Goal: Check status: Check status

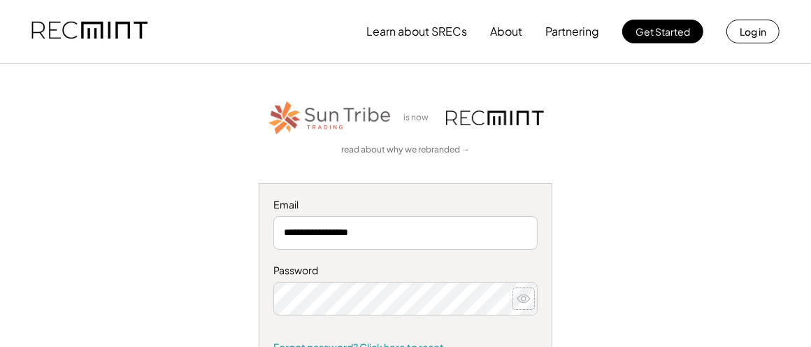
click at [525, 297] on use at bounding box center [523, 298] width 13 height 8
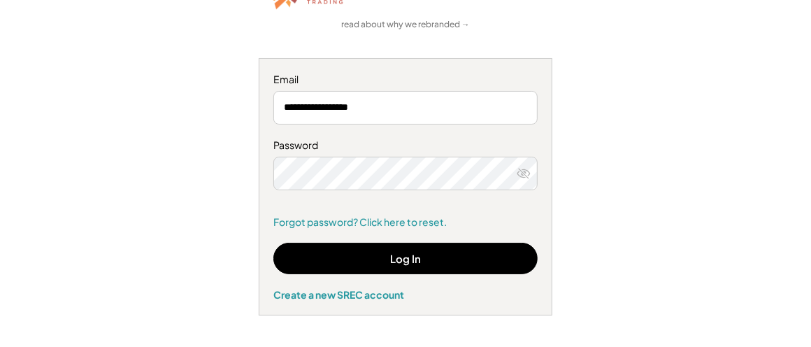
scroll to position [131, 0]
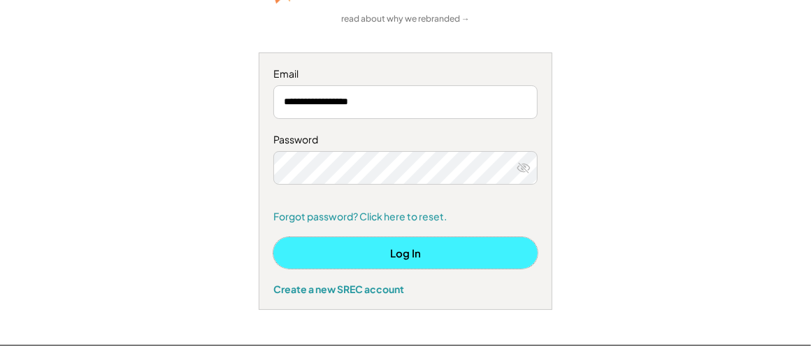
click at [467, 258] on button "Log In" at bounding box center [405, 252] width 264 height 31
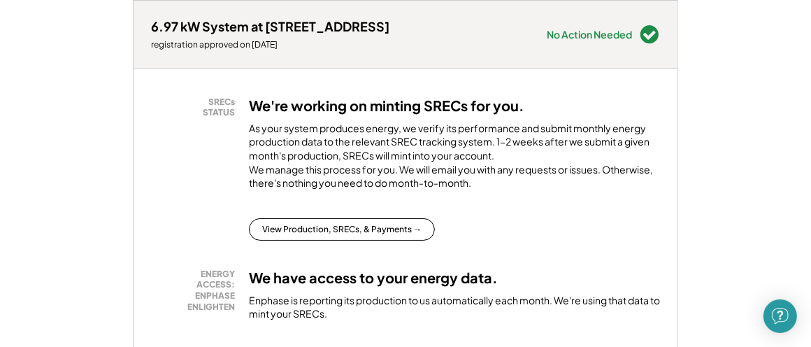
scroll to position [210, 0]
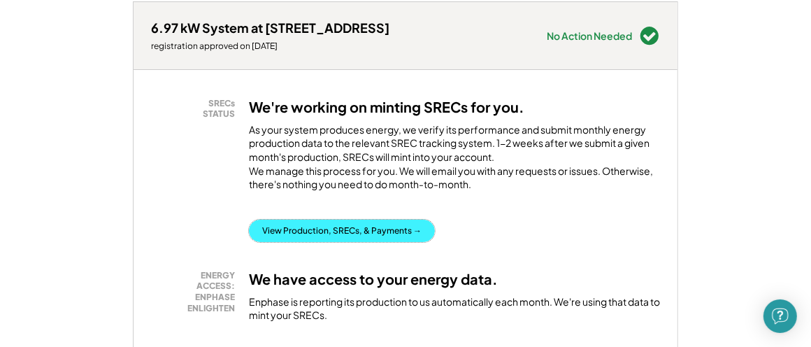
click at [357, 239] on button "View Production, SRECs, & Payments →" at bounding box center [342, 230] width 186 height 22
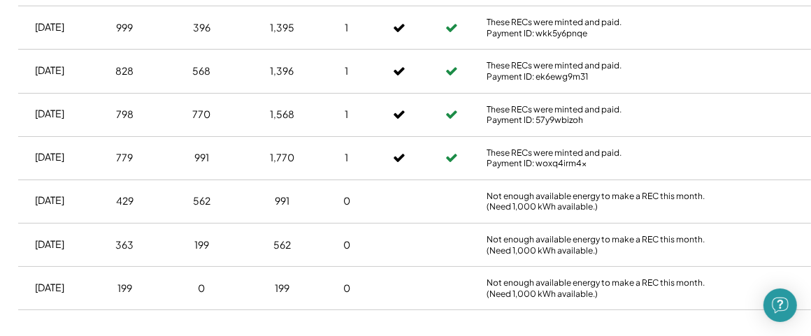
scroll to position [646, 10]
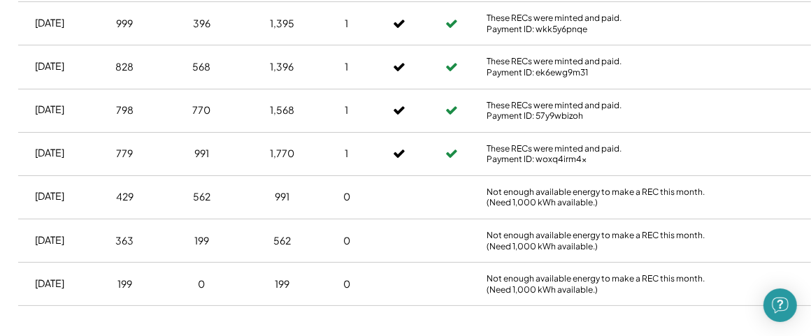
drag, startPoint x: 415, startPoint y: 136, endPoint x: 399, endPoint y: 321, distance: 185.9
click at [399, 321] on div "Energy Production & SRECs for your 6.97 kW system at 2325 Avenel Ave SW Month E…" at bounding box center [437, 72] width 866 height 537
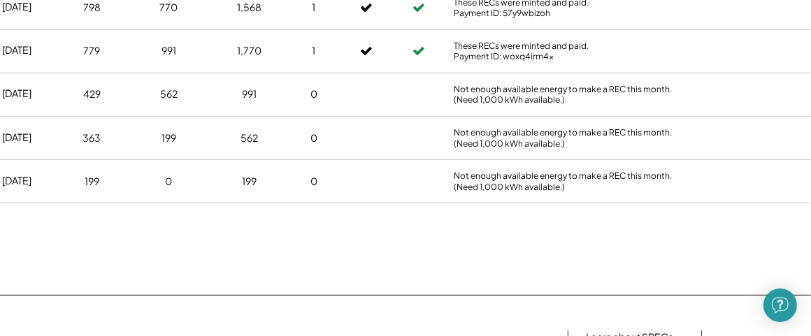
scroll to position [746, 43]
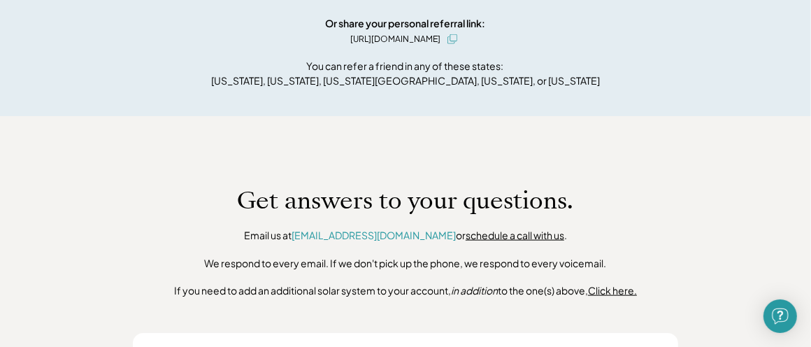
scroll to position [985, 0]
